Goal: Find specific page/section: Find specific page/section

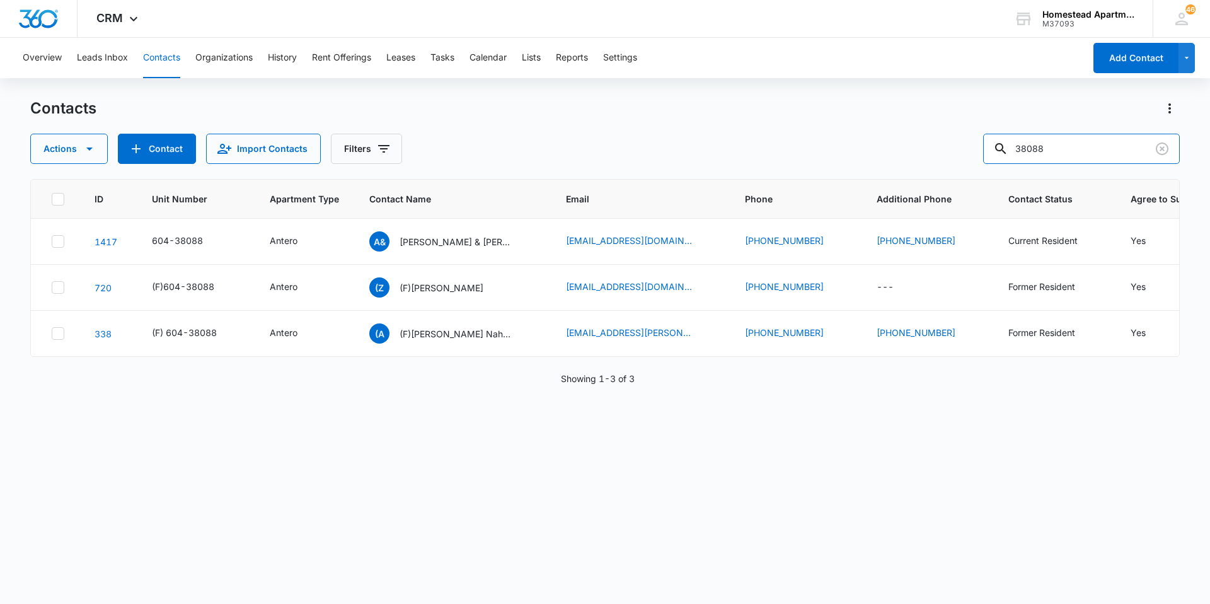
drag, startPoint x: 1075, startPoint y: 134, endPoint x: 887, endPoint y: 154, distance: 188.8
click at [887, 154] on div "Actions Contact Import Contacts Filters 38088" at bounding box center [605, 149] width 1150 height 30
type input "35534"
click at [417, 244] on p "[PERSON_NAME]" at bounding box center [436, 241] width 72 height 13
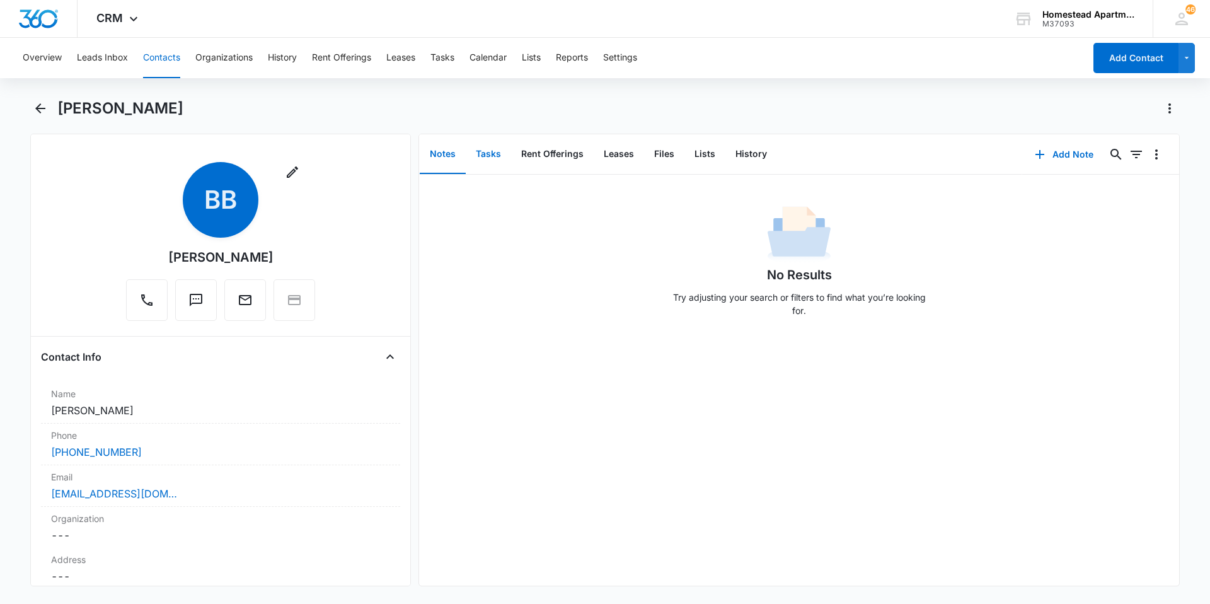
click at [484, 151] on button "Tasks" at bounding box center [488, 154] width 45 height 39
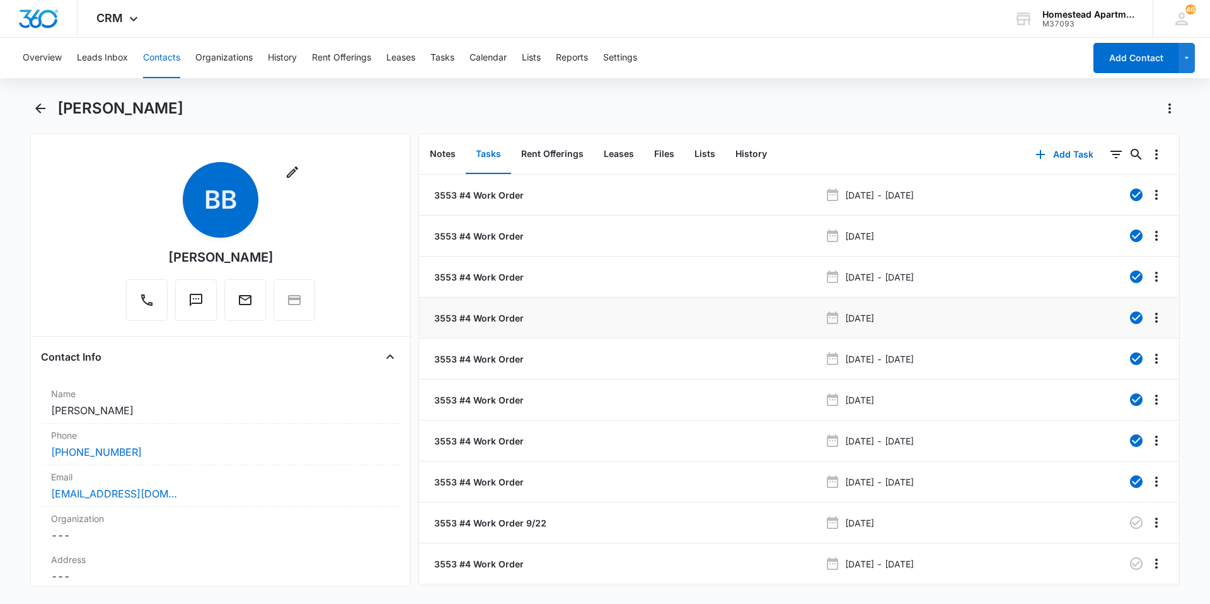
scroll to position [37, 0]
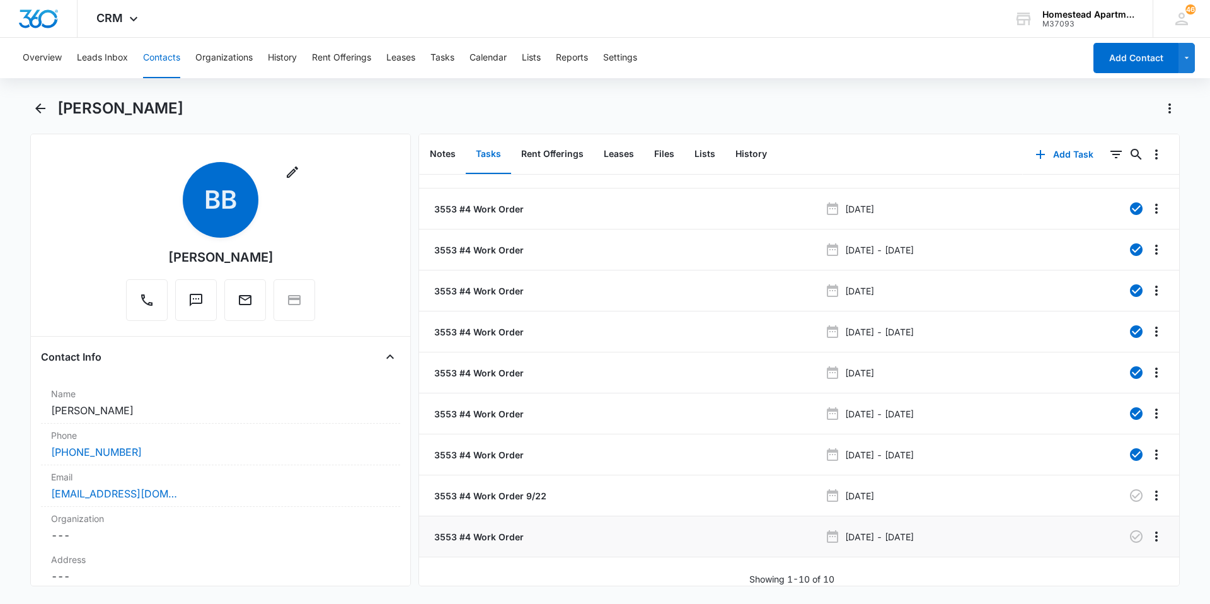
click at [481, 530] on p "3553 #4 Work Order" at bounding box center [478, 536] width 92 height 13
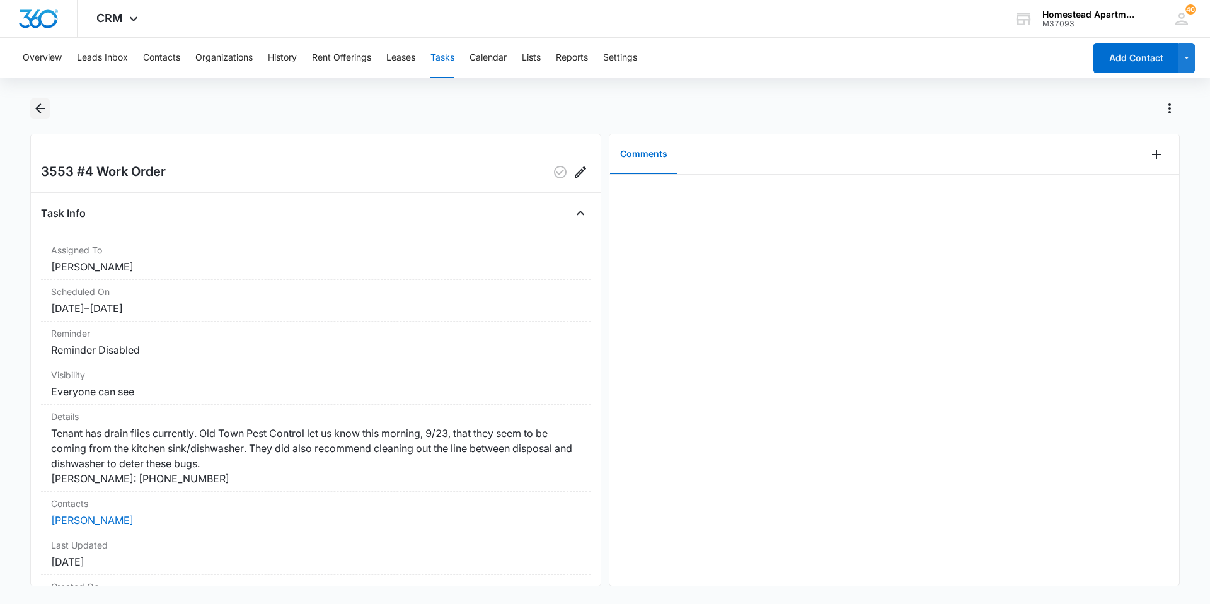
click at [41, 108] on icon "Back" at bounding box center [40, 108] width 10 height 10
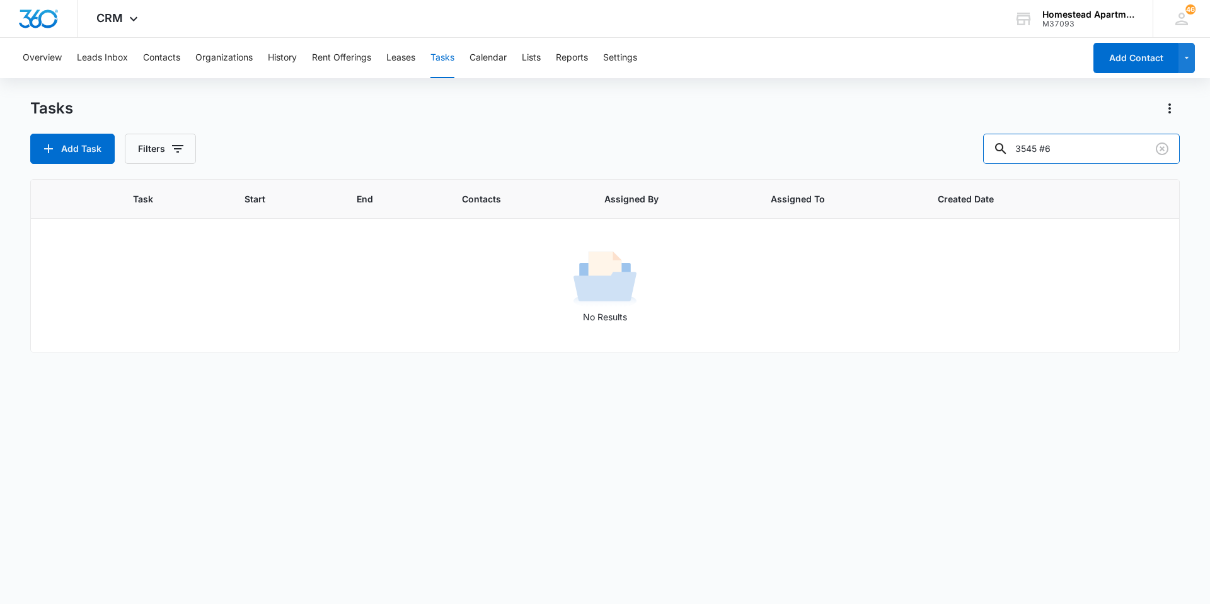
drag, startPoint x: 1080, startPoint y: 155, endPoint x: 994, endPoint y: 149, distance: 85.9
click at [994, 149] on div "Add Task Filters 3545 #6" at bounding box center [605, 149] width 1150 height 30
type input "3553 #4"
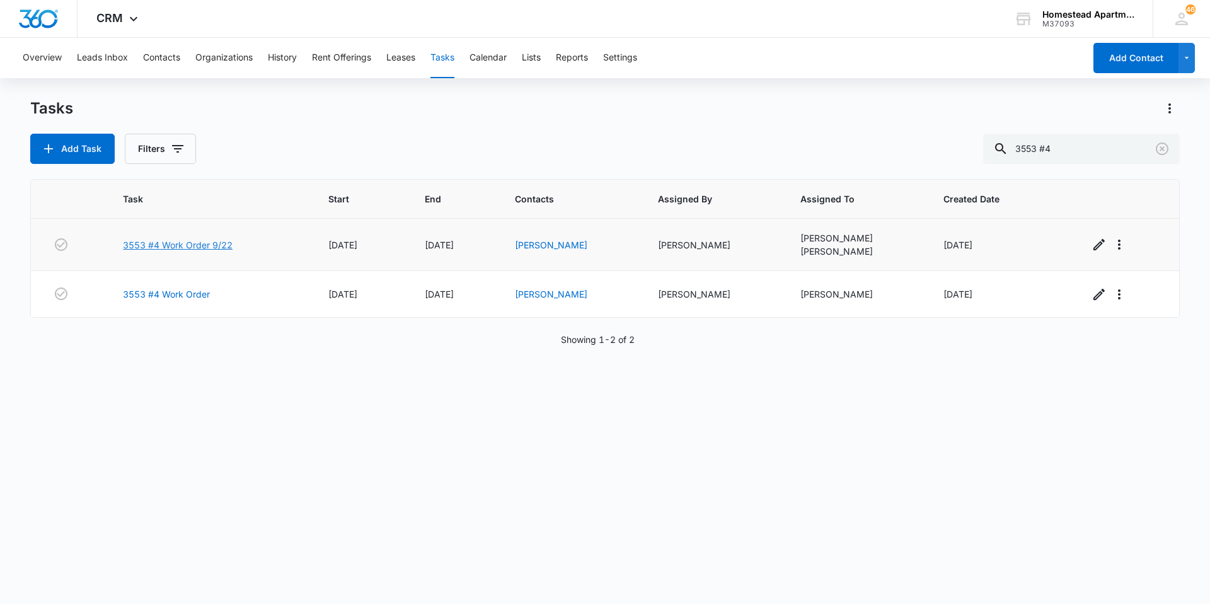
click at [188, 245] on link "3553 #4 Work Order 9/22" at bounding box center [178, 244] width 110 height 13
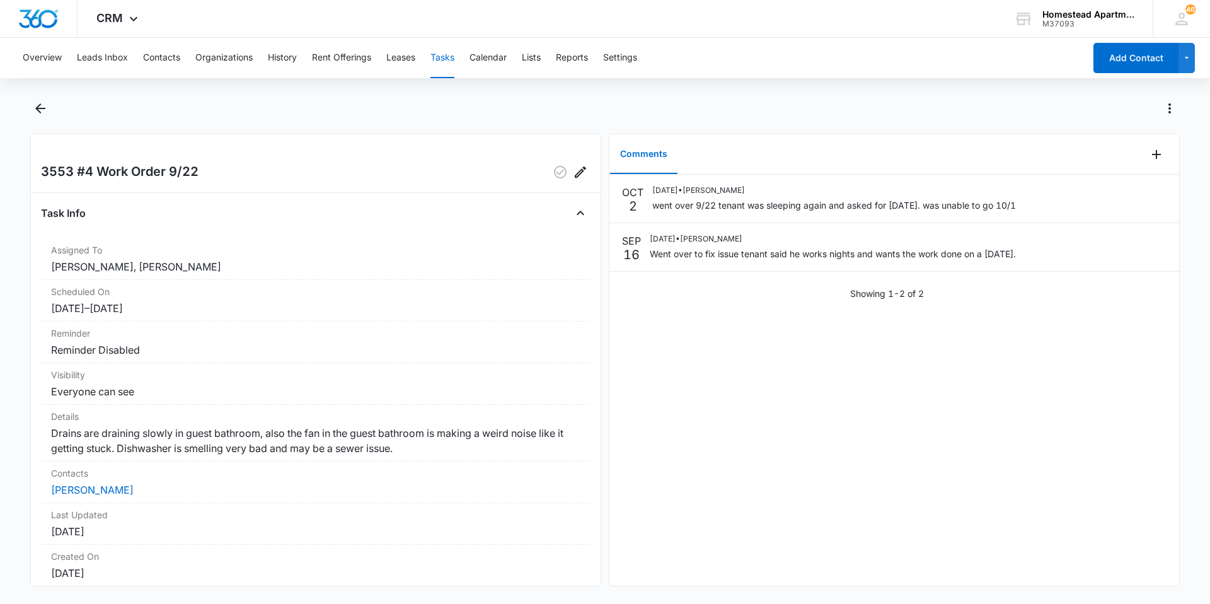
click at [913, 461] on div "[DATE] [DATE] • [PERSON_NAME] went over 9/22 tenant was sleeping again and aske…" at bounding box center [894, 380] width 570 height 411
drag, startPoint x: 775, startPoint y: 293, endPoint x: 804, endPoint y: 349, distance: 62.3
click at [804, 349] on div "[DATE] [DATE] • [PERSON_NAME] went over 9/22 tenant was sleeping again and aske…" at bounding box center [894, 380] width 570 height 411
drag, startPoint x: 804, startPoint y: 349, endPoint x: 880, endPoint y: 349, distance: 76.3
click at [880, 349] on div "[DATE] [DATE] • [PERSON_NAME] went over 9/22 tenant was sleeping again and aske…" at bounding box center [894, 380] width 570 height 411
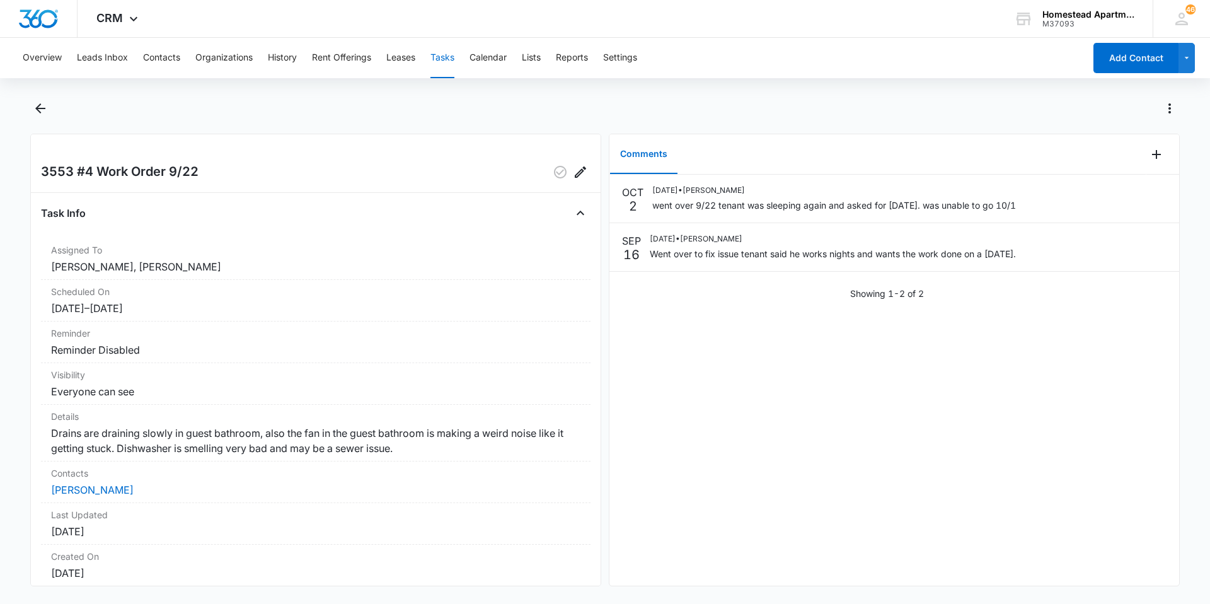
click at [584, 392] on div "3553 #4 Work Order 9/22 Task Info Assigned To [PERSON_NAME], [PERSON_NAME] Sche…" at bounding box center [315, 360] width 571 height 452
click at [45, 107] on icon "Back" at bounding box center [40, 108] width 15 height 15
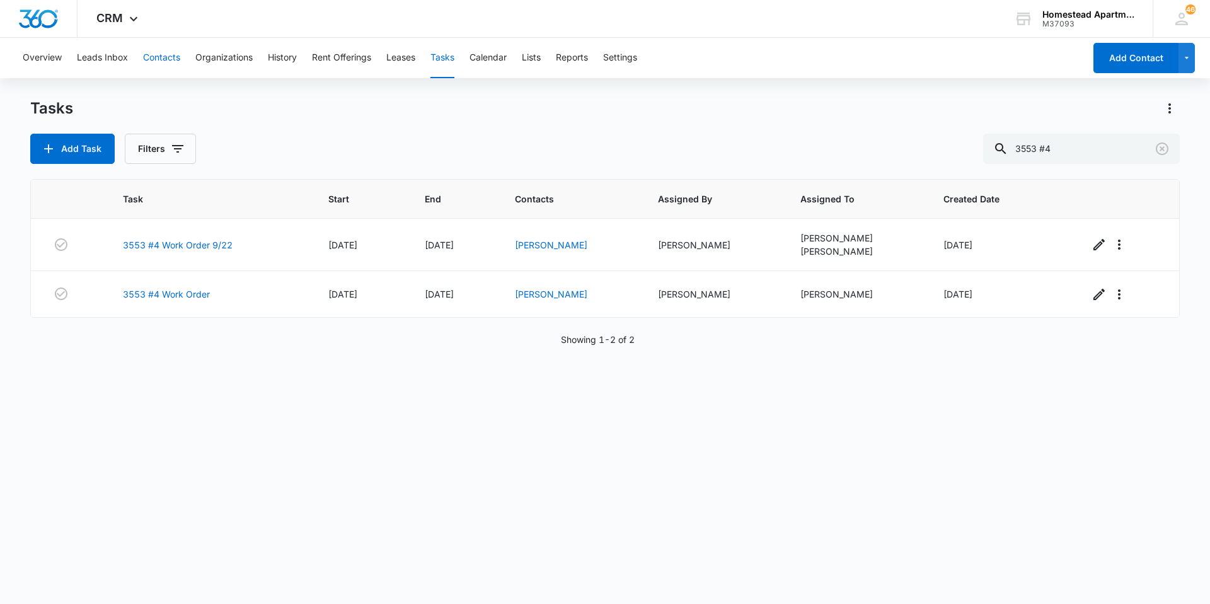
click at [144, 65] on button "Contacts" at bounding box center [161, 58] width 37 height 40
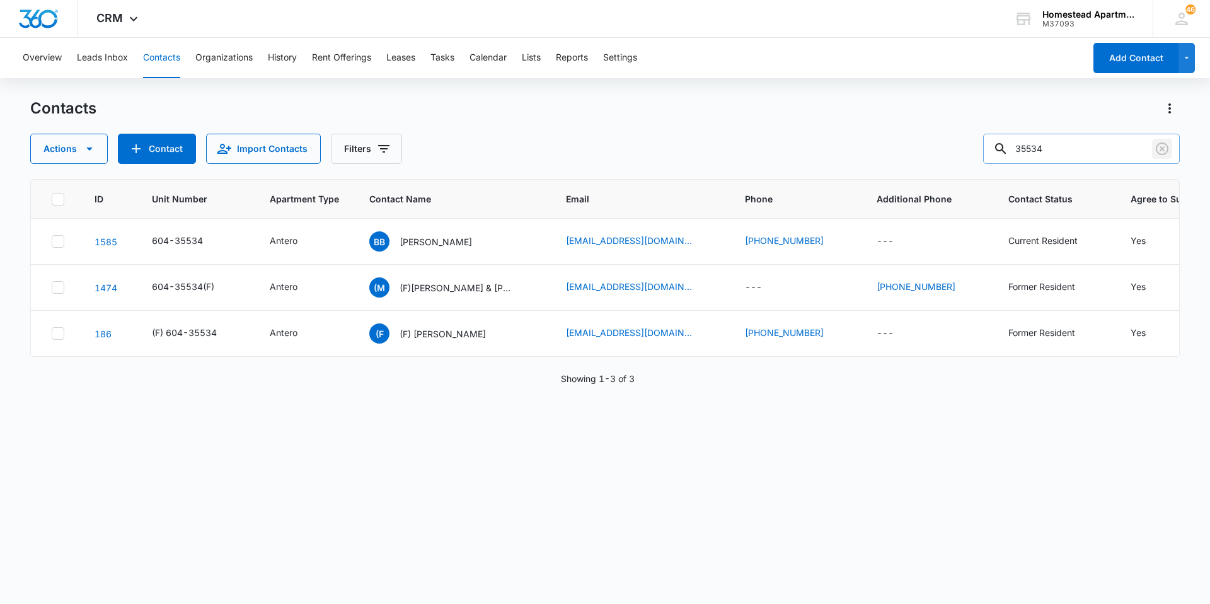
click at [1161, 147] on icon "Clear" at bounding box center [1162, 148] width 13 height 13
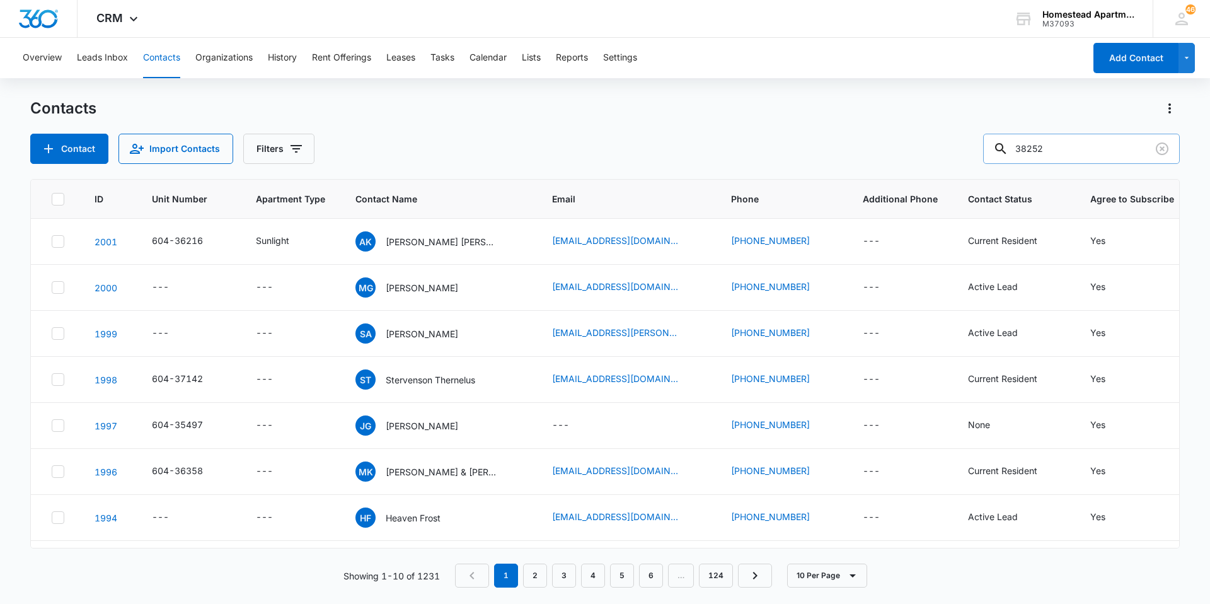
type input "38252"
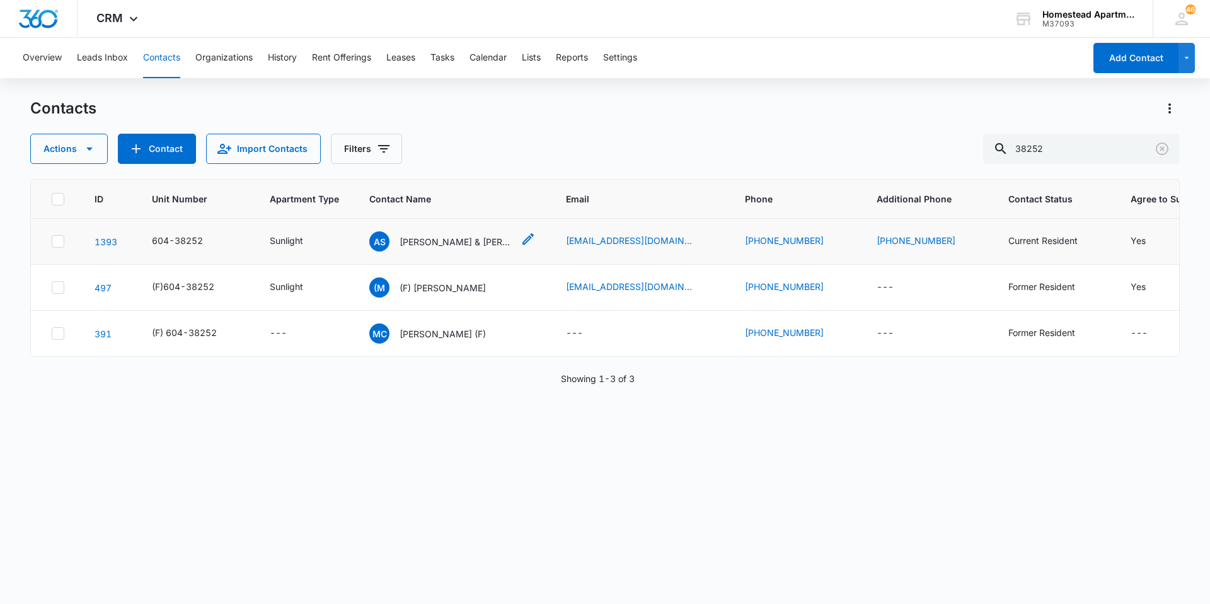
click at [526, 245] on icon "Contact Name - Alejandro Salazar & Jacqueline Ceja-Gomez - Select to Edit Field" at bounding box center [528, 238] width 15 height 15
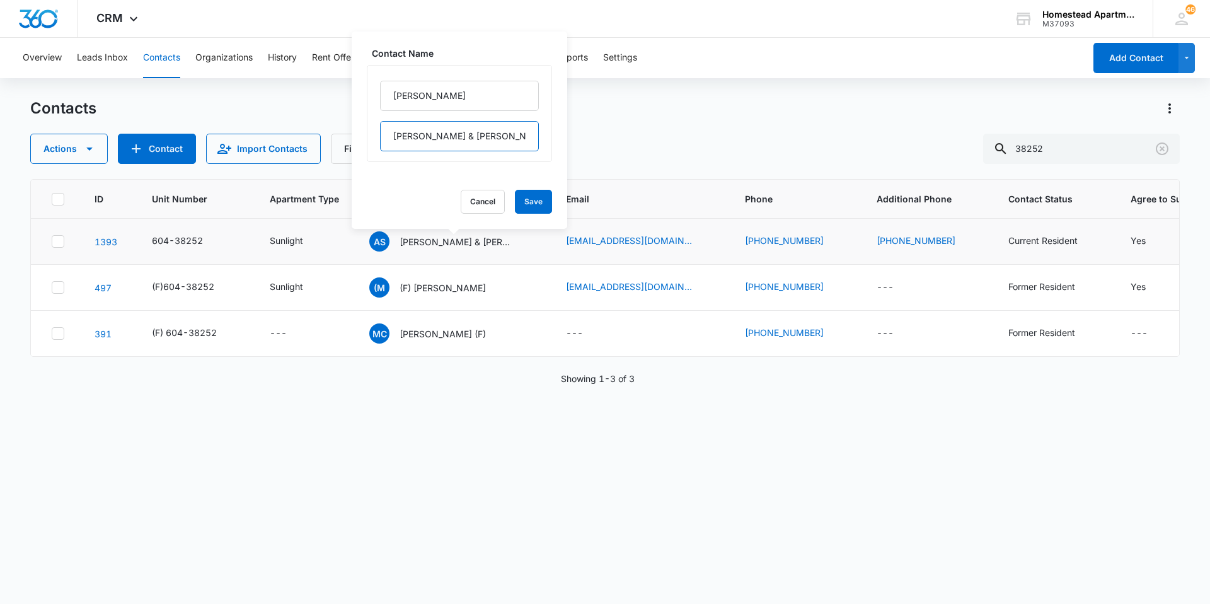
click at [485, 142] on input "[PERSON_NAME] & [PERSON_NAME]" at bounding box center [459, 136] width 159 height 30
click at [445, 88] on input "[PERSON_NAME]" at bounding box center [459, 96] width 159 height 30
paste input "[PERSON_NAME] & [PERSON_NAME]"
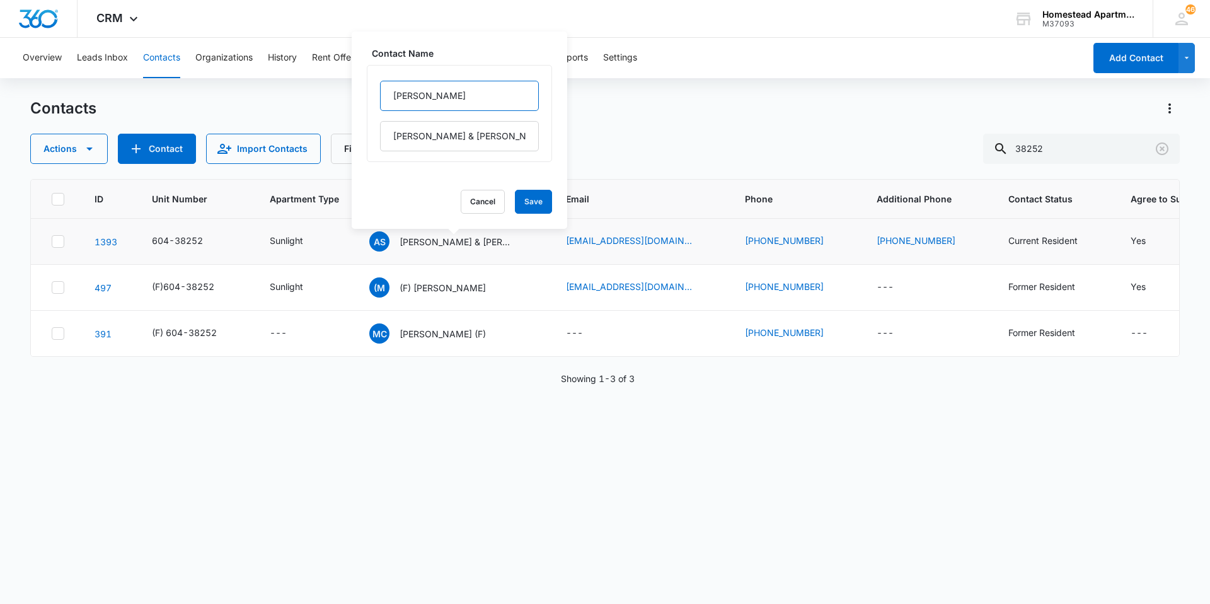
type input "[PERSON_NAME] & [PERSON_NAME]"
click at [445, 88] on input "[PERSON_NAME] & [PERSON_NAME]" at bounding box center [459, 96] width 159 height 30
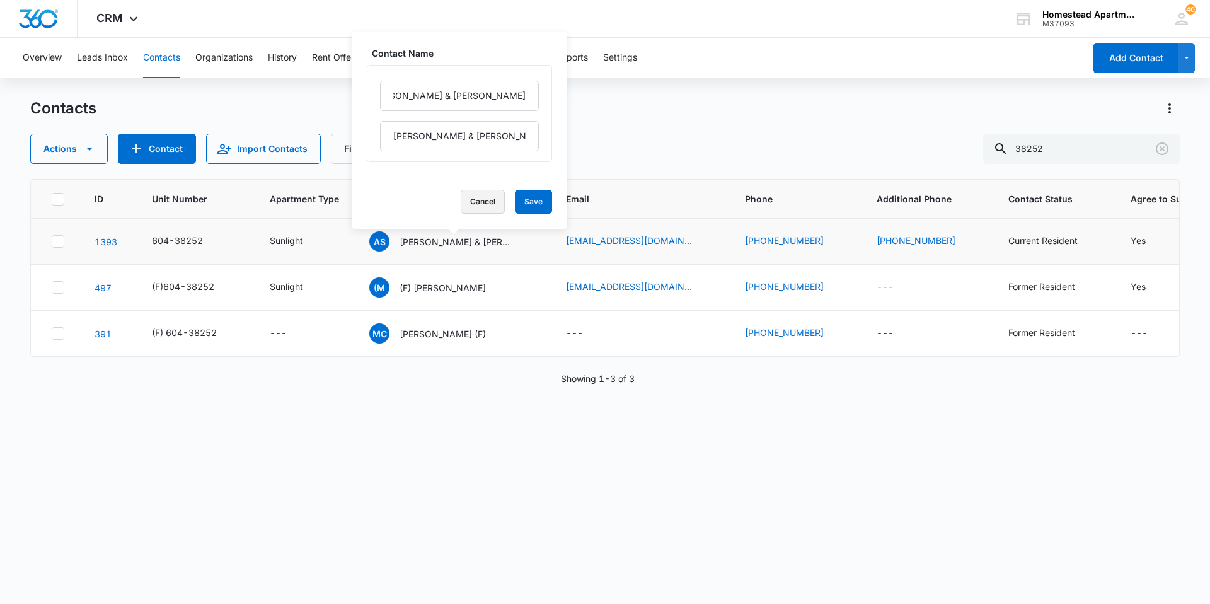
click at [480, 202] on button "Cancel" at bounding box center [483, 202] width 44 height 24
